Goal: Find specific page/section: Find specific page/section

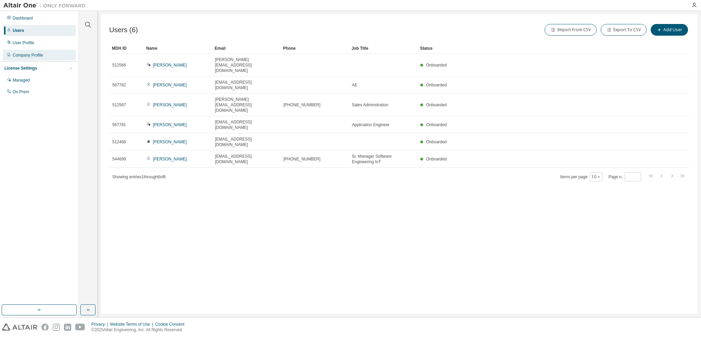
click at [27, 57] on div "Company Profile" at bounding box center [28, 54] width 30 height 5
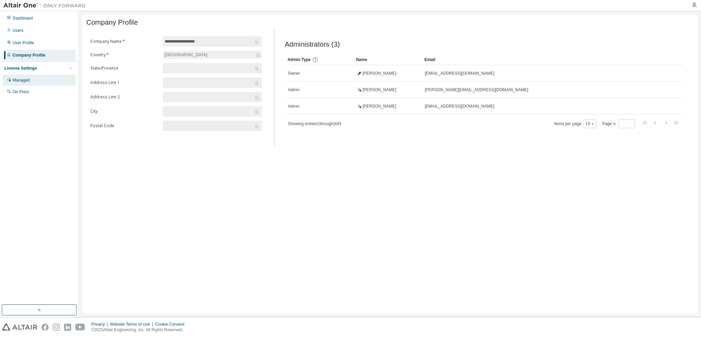
click at [21, 80] on div "Managed" at bounding box center [21, 79] width 17 height 5
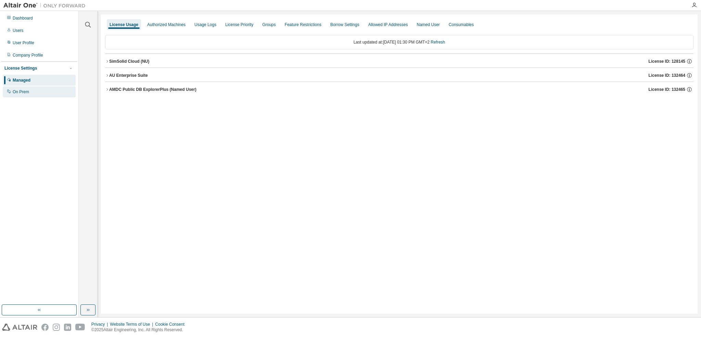
click at [22, 88] on div "On Prem" at bounding box center [39, 91] width 73 height 11
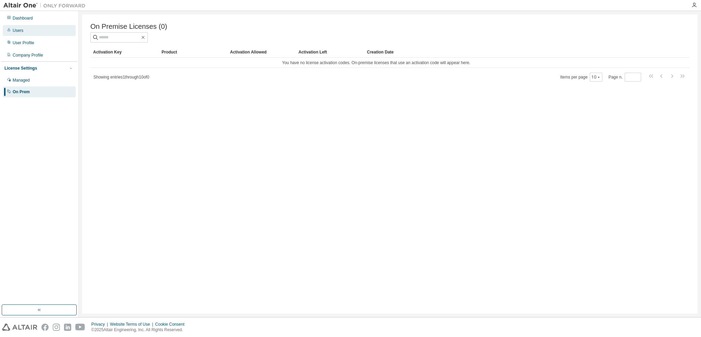
click at [18, 28] on div "Users" at bounding box center [18, 30] width 11 height 5
